Goal: Information Seeking & Learning: Stay updated

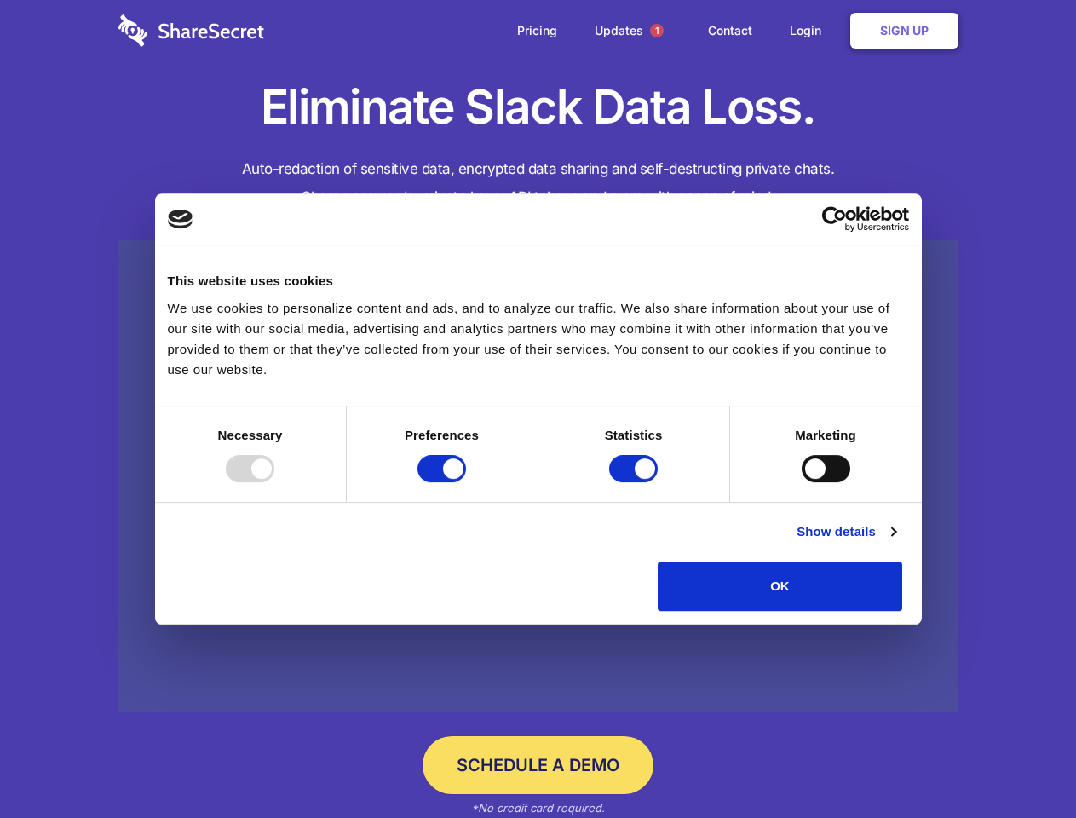
click at [274, 482] on div at bounding box center [250, 468] width 49 height 27
click at [466, 482] on input "Preferences" at bounding box center [441, 468] width 49 height 27
checkbox input "false"
click at [635, 482] on input "Statistics" at bounding box center [633, 468] width 49 height 27
checkbox input "false"
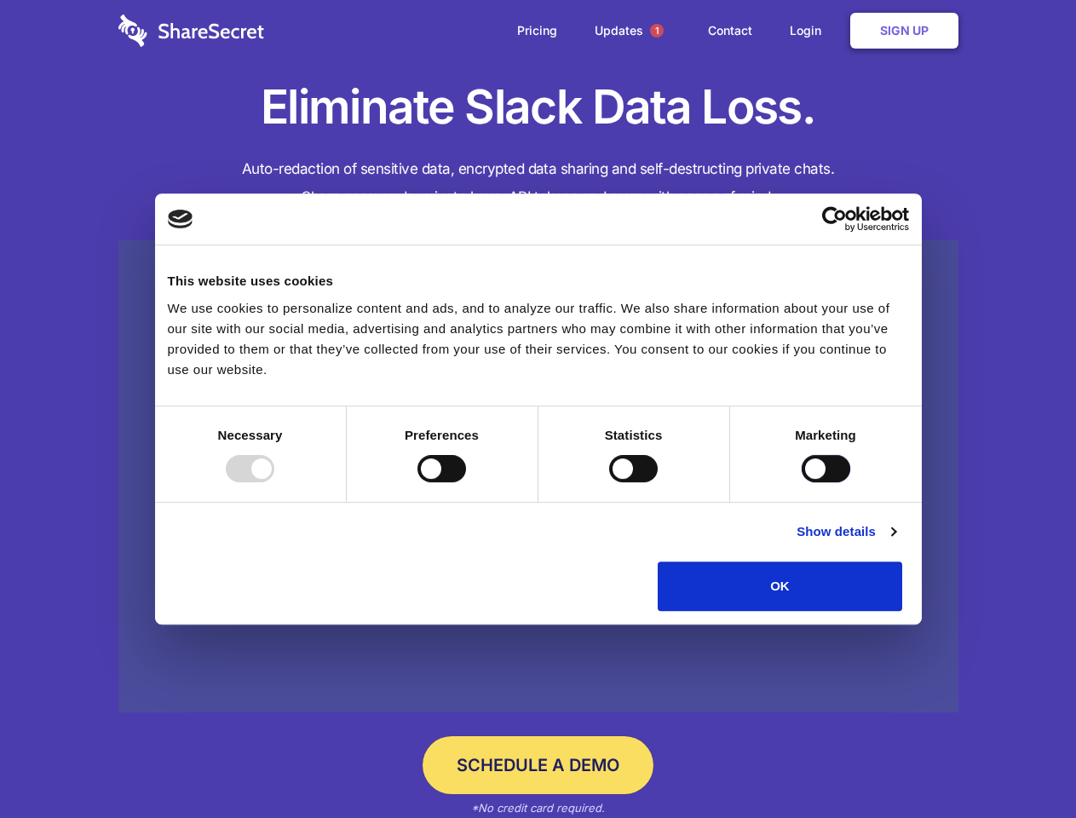
click at [802, 482] on input "Marketing" at bounding box center [826, 468] width 49 height 27
checkbox input "true"
click at [895, 542] on link "Show details" at bounding box center [845, 531] width 99 height 20
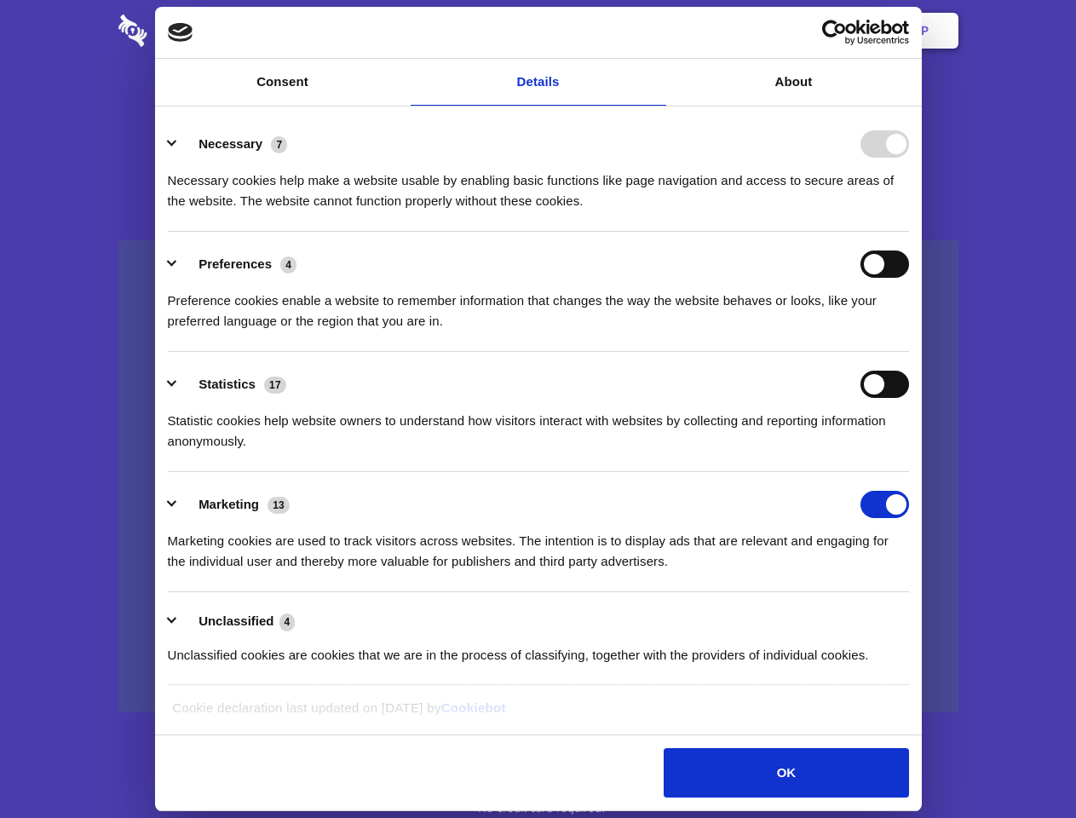
click at [917, 617] on ul "Necessary 7 Necessary cookies help make a website usable by enabling basic func…" at bounding box center [537, 399] width 757 height 574
click at [656, 31] on span "1" at bounding box center [657, 31] width 14 height 14
